Goal: Transaction & Acquisition: Purchase product/service

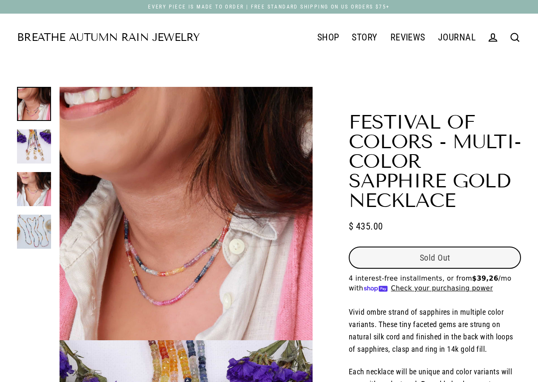
select select "3"
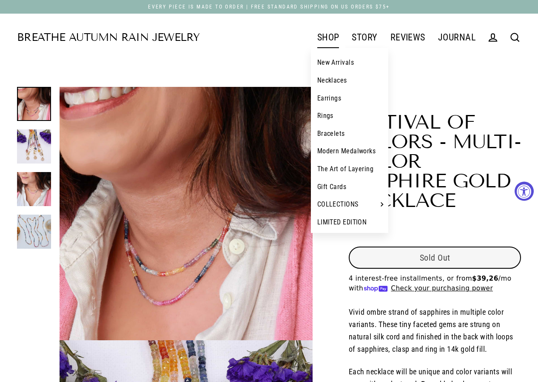
click at [330, 36] on link "SHOP" at bounding box center [328, 37] width 35 height 21
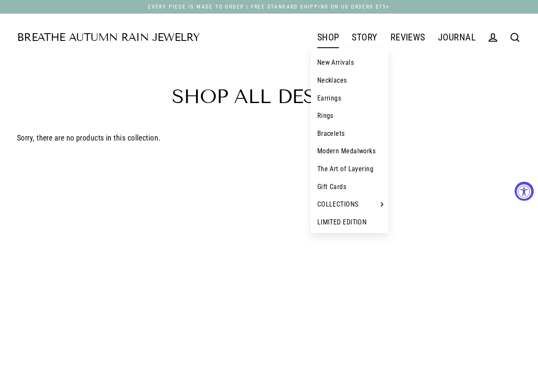
click at [339, 57] on link "New Arrivals" at bounding box center [350, 63] width 78 height 18
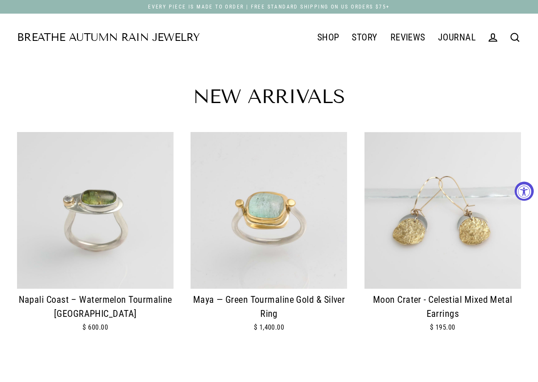
click at [246, 296] on div "Maya — Green Tourmaline Gold & Silver Ring" at bounding box center [269, 307] width 157 height 28
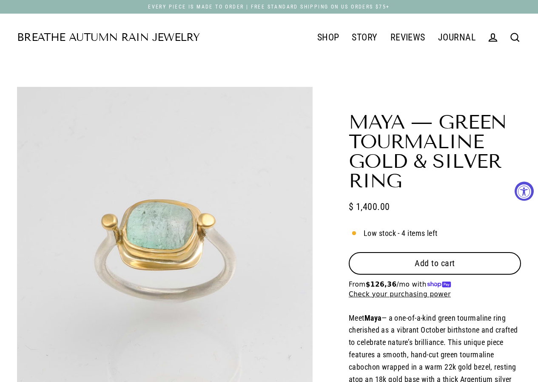
select select "3"
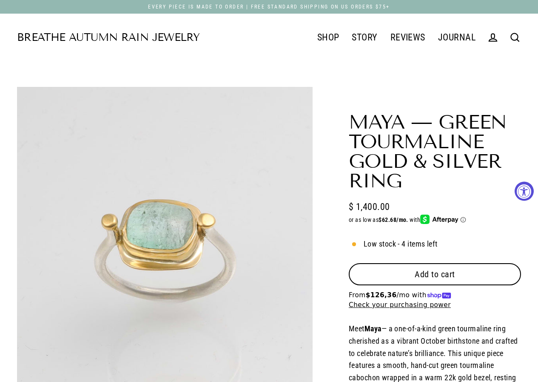
click at [394, 272] on button "Add to cart" at bounding box center [435, 274] width 172 height 22
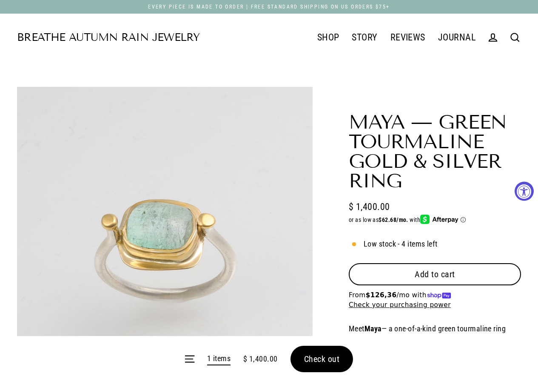
click at [327, 354] on span "Check out" at bounding box center [322, 359] width 36 height 10
